Goal: Check status: Check status

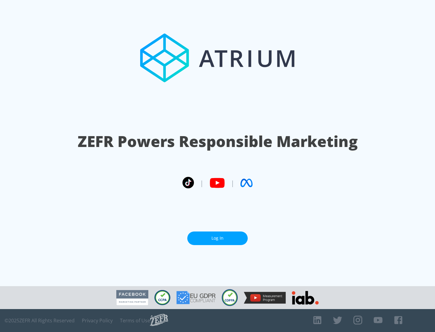
click at [218, 238] on link "Log In" at bounding box center [217, 239] width 60 height 14
